Goal: Navigation & Orientation: Find specific page/section

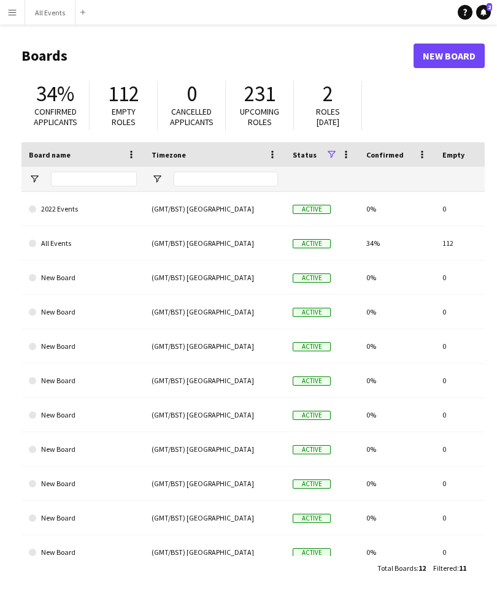
click at [8, 10] on app-icon "Menu" at bounding box center [12, 12] width 10 height 10
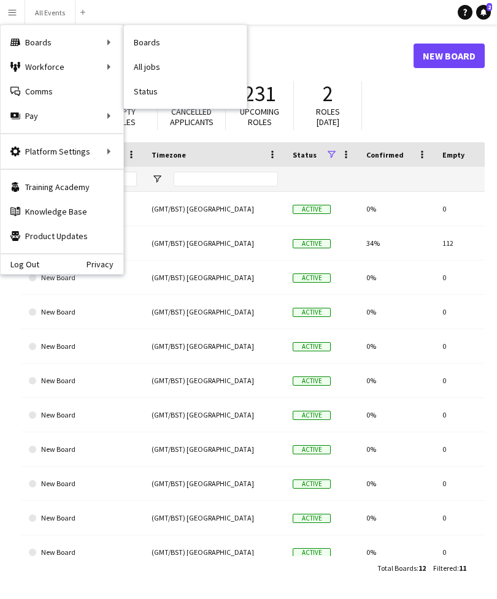
click at [168, 72] on link "All jobs" at bounding box center [185, 67] width 123 height 25
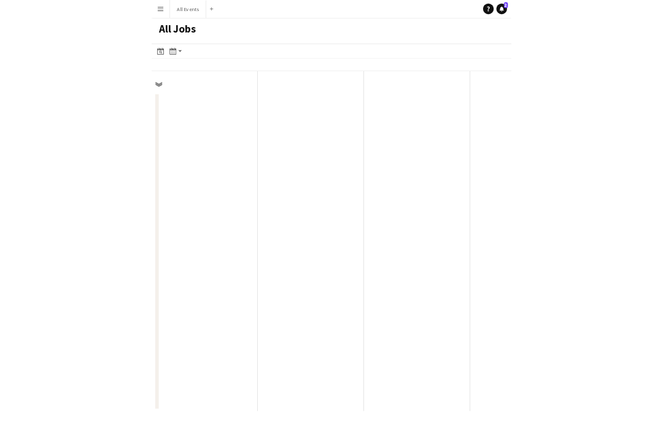
scroll to position [0, 293]
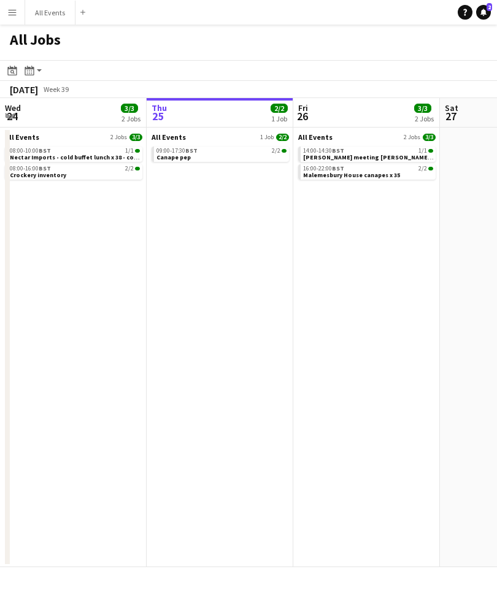
click at [17, 16] on button "Menu" at bounding box center [12, 12] width 25 height 25
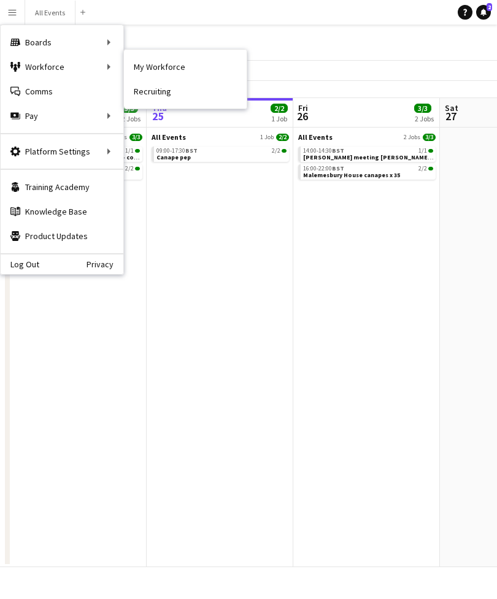
click at [168, 66] on link "My Workforce" at bounding box center [185, 67] width 123 height 25
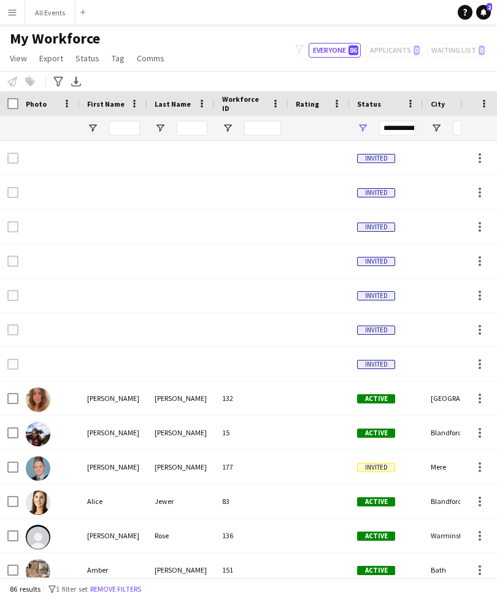
click at [9, 18] on button "Menu" at bounding box center [12, 12] width 25 height 25
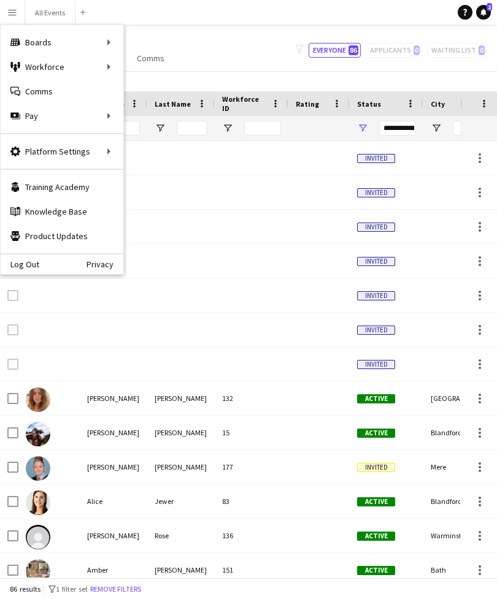
click at [282, 18] on app-navbar "Menu Boards Boards Boards All jobs Status Workforce Workforce My Workforce Recr…" at bounding box center [248, 12] width 497 height 25
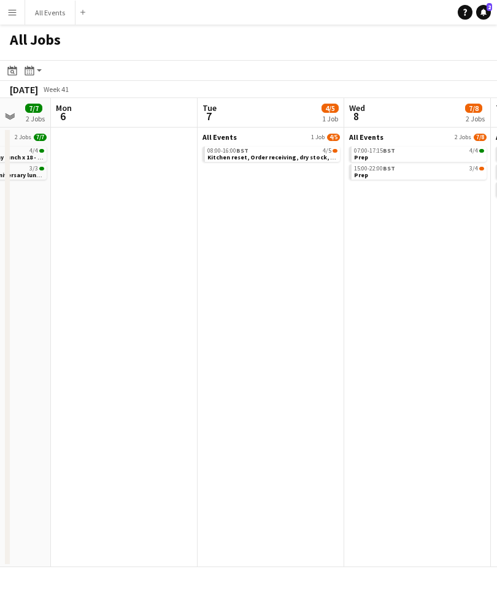
scroll to position [0, 392]
